Goal: Transaction & Acquisition: Purchase product/service

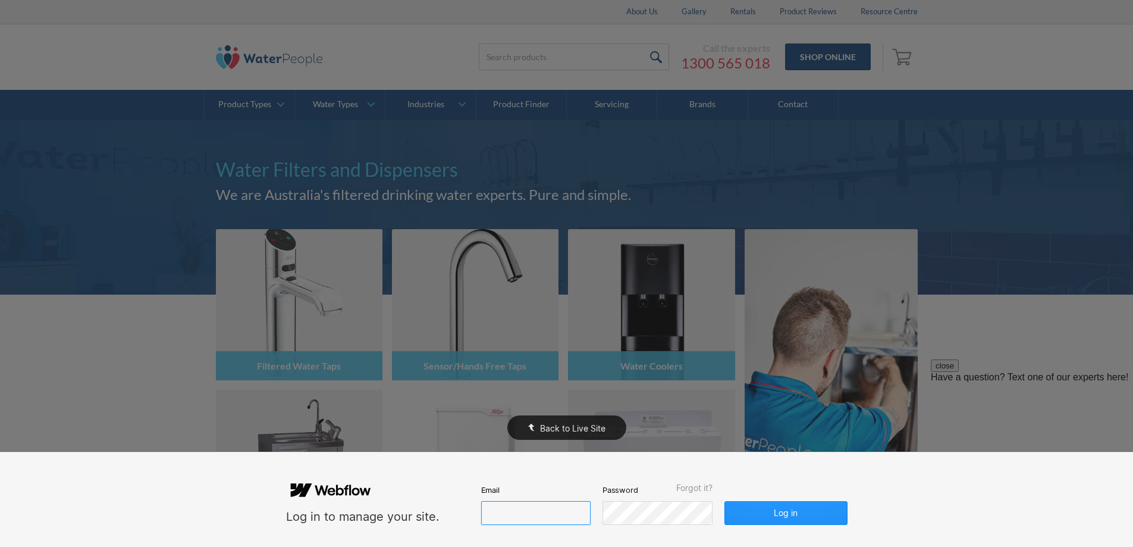
type input "[PERSON_NAME][EMAIL_ADDRESS][DOMAIN_NAME]"
click at [40, 152] on div "Back to Live Site" at bounding box center [566, 273] width 1133 height 547
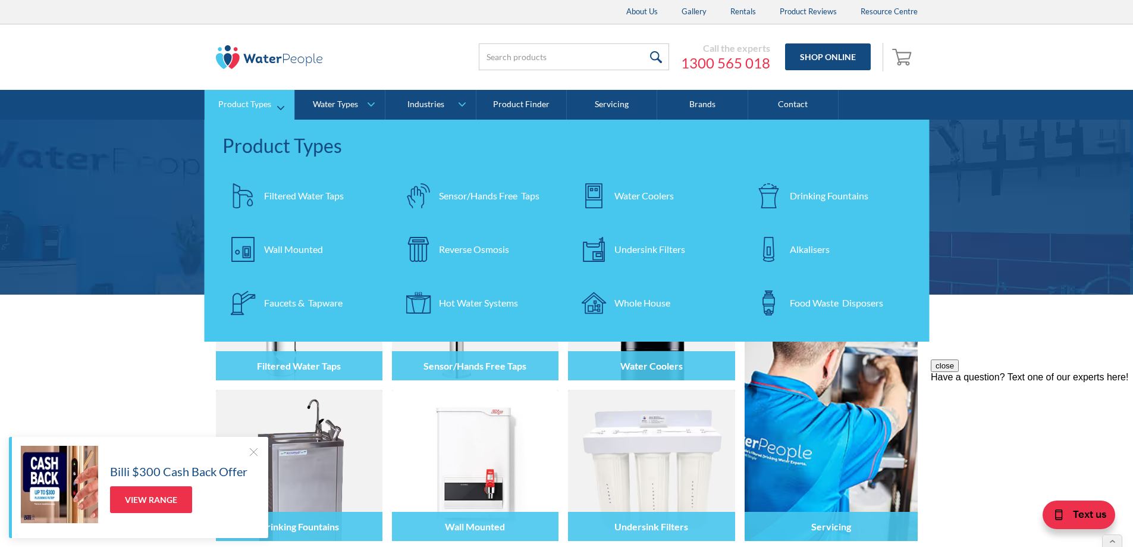
click at [660, 198] on div "Water Coolers" at bounding box center [643, 196] width 59 height 14
